Goal: Transaction & Acquisition: Purchase product/service

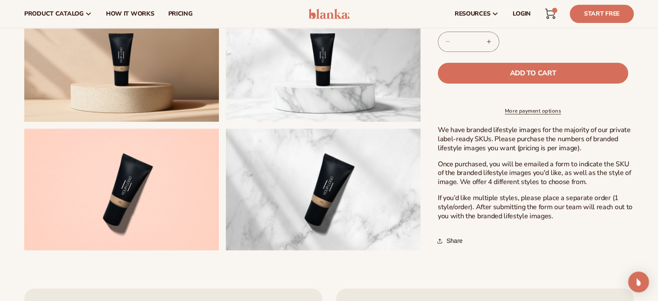
scroll to position [144, 0]
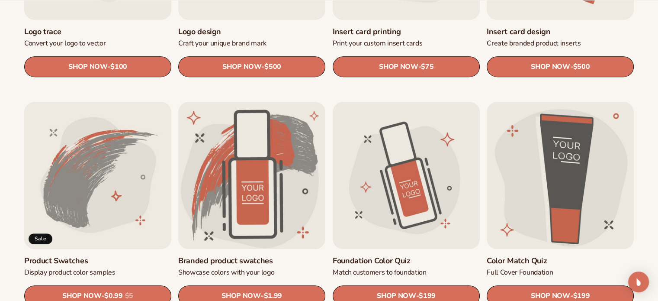
scroll to position [577, 0]
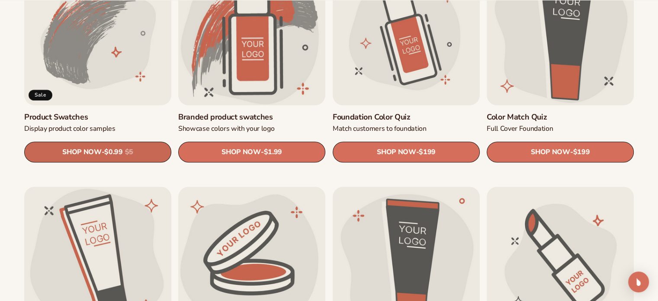
click at [133, 151] on s "$5" at bounding box center [129, 152] width 8 height 8
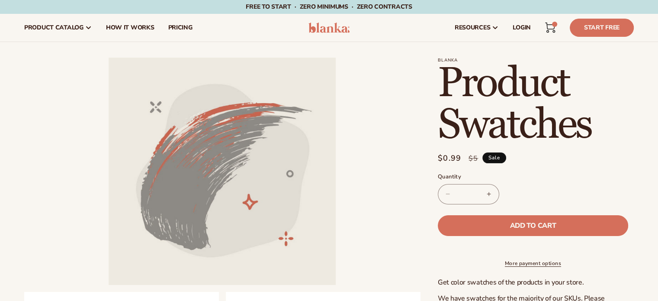
click at [486, 193] on button "Increase quantity for Product Swatches" at bounding box center [489, 194] width 19 height 20
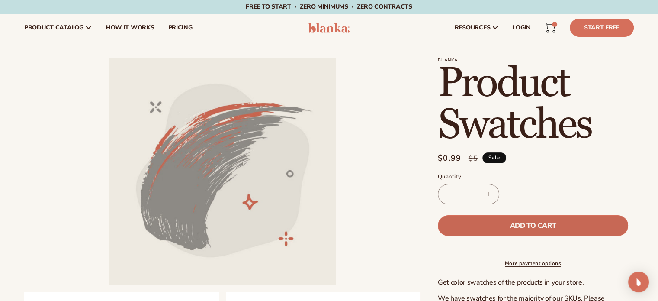
click at [543, 225] on span "Add to cart" at bounding box center [533, 225] width 46 height 7
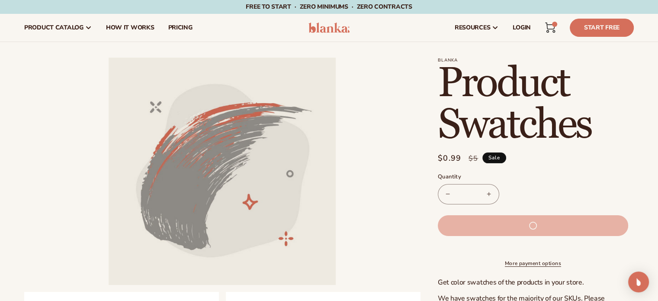
type input "*"
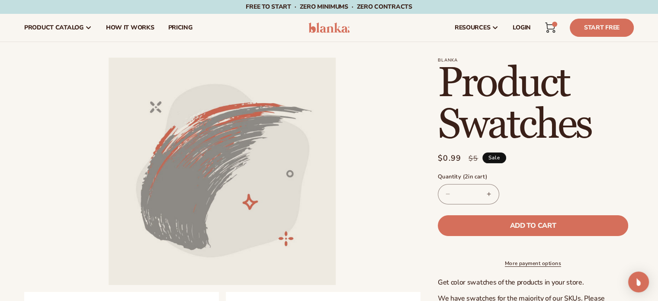
click at [547, 34] on link "Cart 4 4 items" at bounding box center [550, 27] width 19 height 19
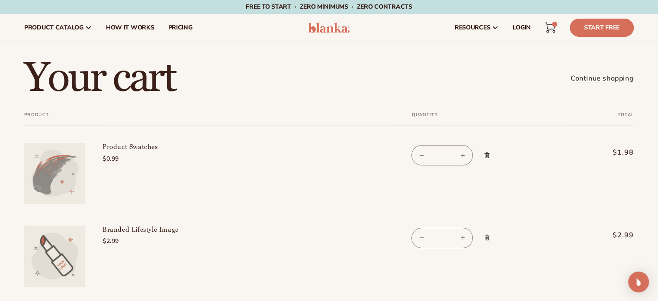
scroll to position [144, 0]
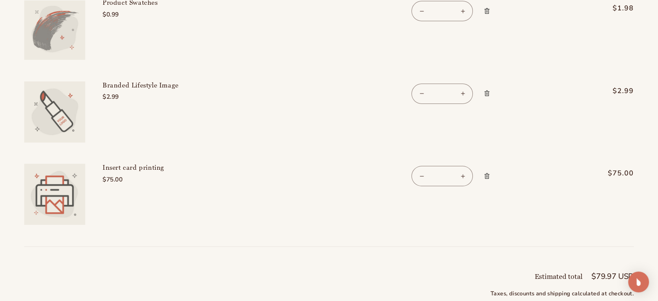
click at [412, 90] on button "Decrease quantity for Branded Lifestyle Image" at bounding box center [421, 94] width 19 height 20
type input "*"
click at [486, 93] on icon "Remove Branded Lifestyle Image" at bounding box center [487, 93] width 6 height 6
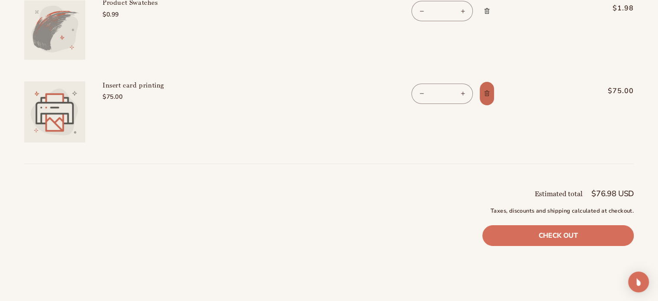
click at [487, 95] on icon "Remove Insert card printing" at bounding box center [487, 93] width 6 height 6
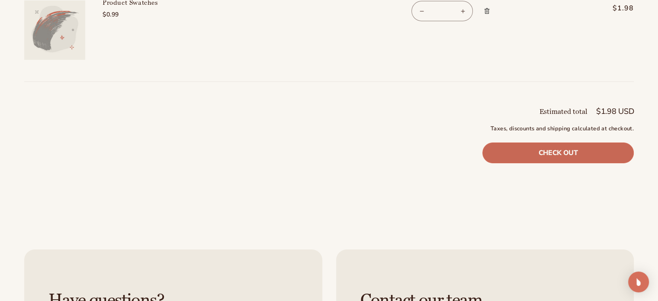
click at [522, 153] on link "Check out" at bounding box center [559, 152] width 152 height 21
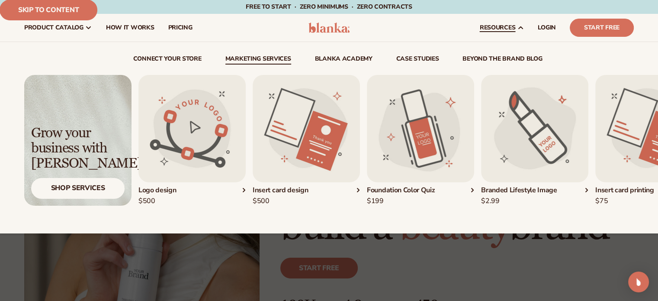
click at [630, 152] on img "5 / 5" at bounding box center [649, 128] width 107 height 107
